Goal: Information Seeking & Learning: Learn about a topic

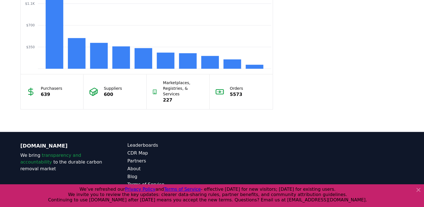
scroll to position [520, 0]
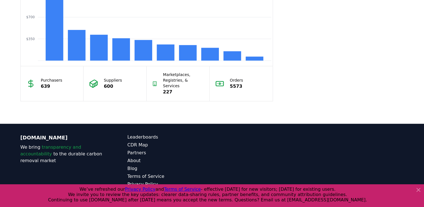
click at [419, 192] on icon at bounding box center [418, 189] width 7 height 7
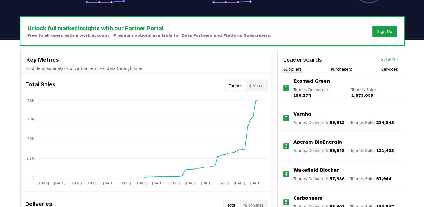
scroll to position [156, 0]
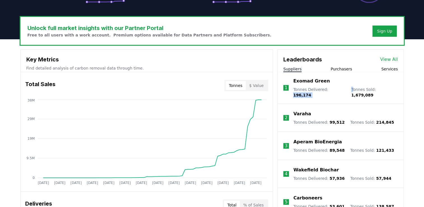
drag, startPoint x: 327, startPoint y: 88, endPoint x: 348, endPoint y: 88, distance: 21.6
click at [348, 88] on div "Tonnes Delivered : 196,174 Tonnes Sold : 1,679,089" at bounding box center [345, 92] width 104 height 11
drag, startPoint x: 348, startPoint y: 88, endPoint x: 342, endPoint y: 71, distance: 18.5
click at [342, 71] on button "Purchasers" at bounding box center [341, 69] width 22 height 6
click at [294, 70] on button "Suppliers" at bounding box center [292, 69] width 18 height 6
